Goal: Navigation & Orientation: Find specific page/section

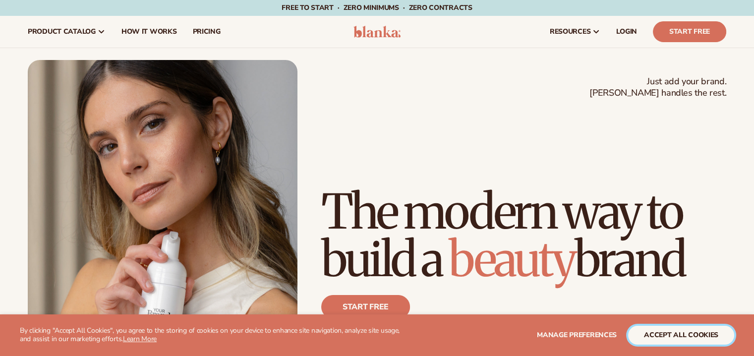
click at [672, 337] on button "accept all cookies" at bounding box center [681, 335] width 106 height 19
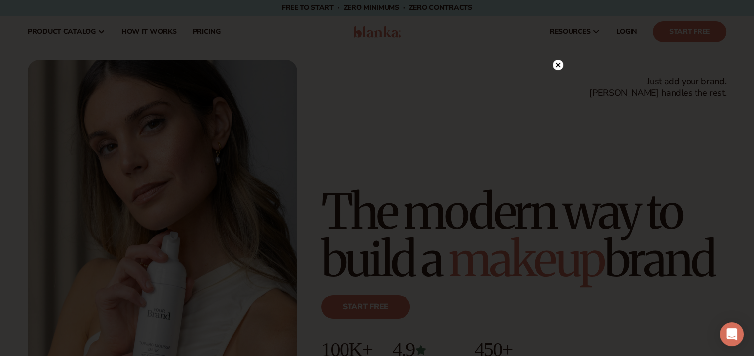
click at [558, 42] on div at bounding box center [377, 178] width 754 height 356
click at [558, 65] on icon at bounding box center [558, 64] width 5 height 5
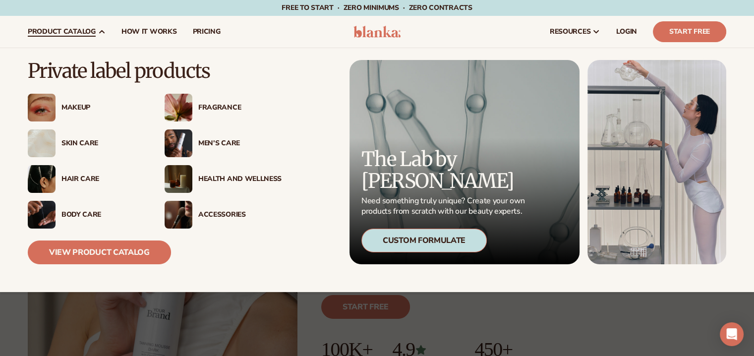
click at [73, 36] on link "product catalog" at bounding box center [67, 32] width 94 height 32
click at [121, 252] on link "View Product Catalog" at bounding box center [99, 253] width 143 height 24
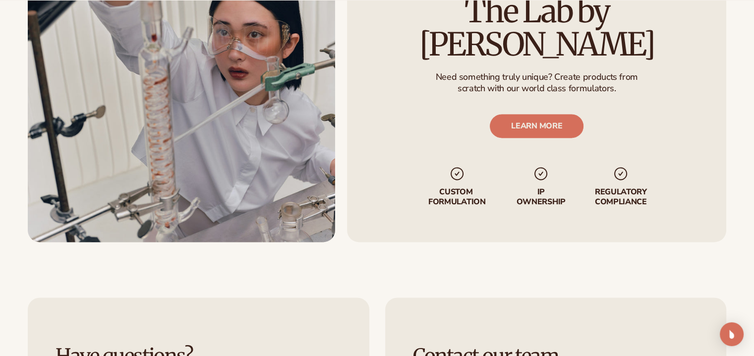
scroll to position [1438, 0]
